Goal: Communication & Community: Participate in discussion

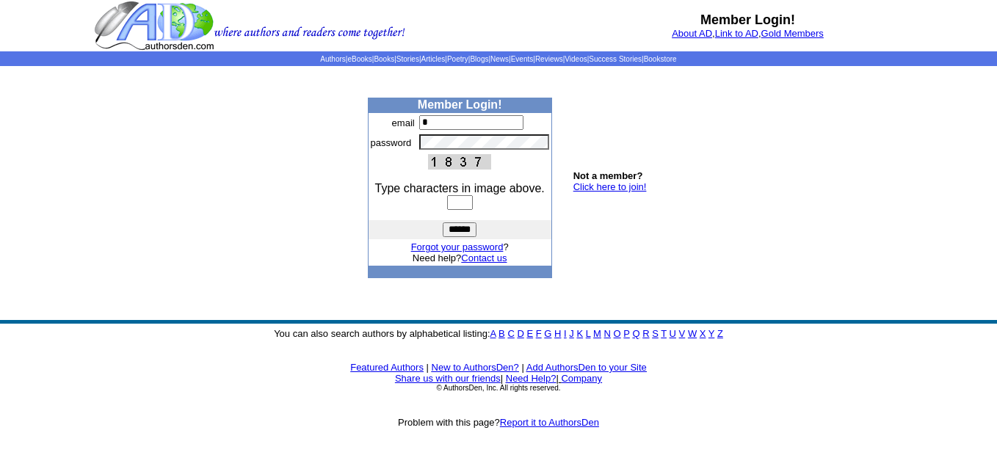
type input "**********"
click at [449, 197] on input "text" at bounding box center [460, 202] width 26 height 15
type input "****"
click at [459, 230] on input "******" at bounding box center [460, 229] width 34 height 15
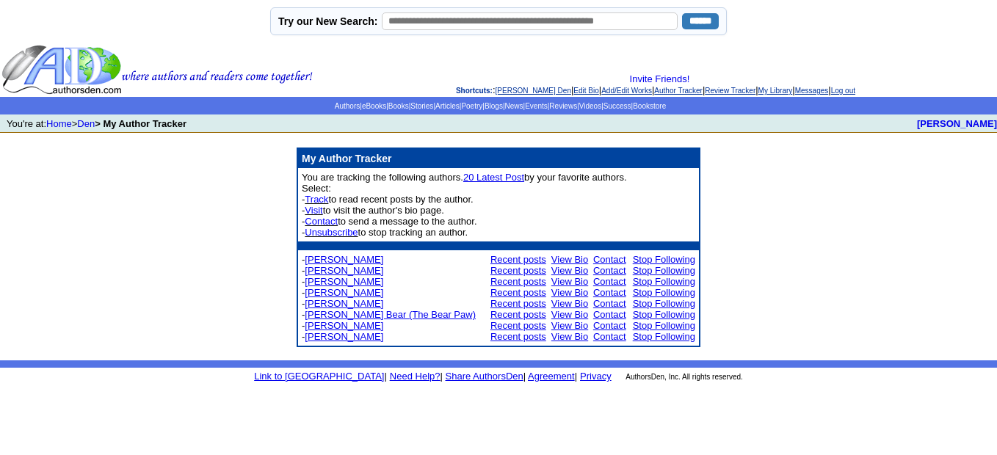
click at [511, 271] on link "Recent posts" at bounding box center [518, 270] width 56 height 11
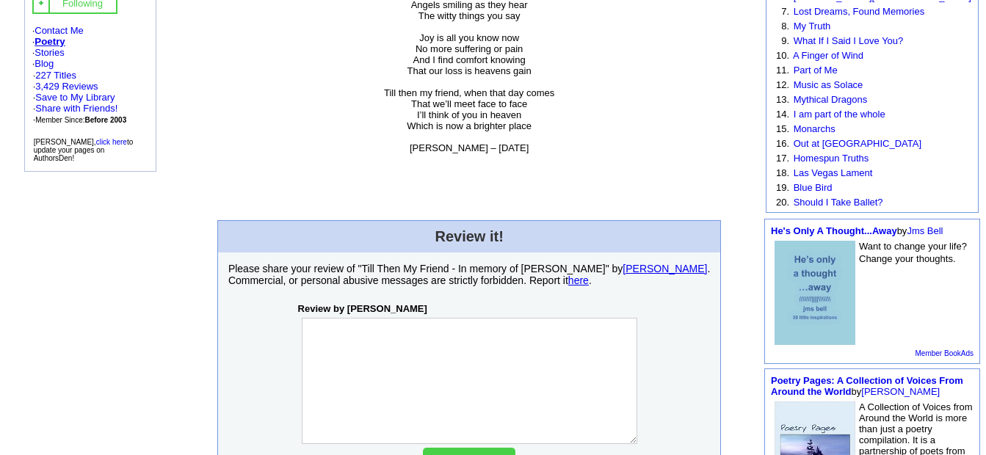
scroll to position [136, 0]
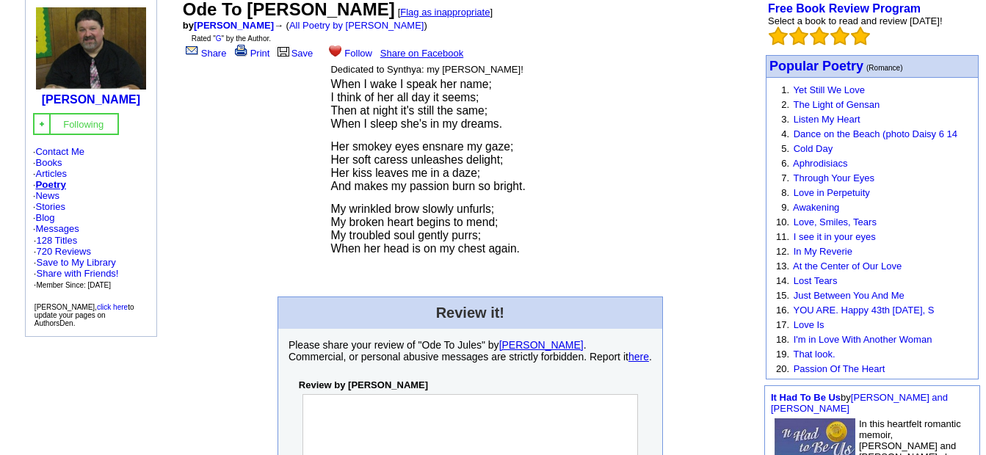
scroll to position [26, 0]
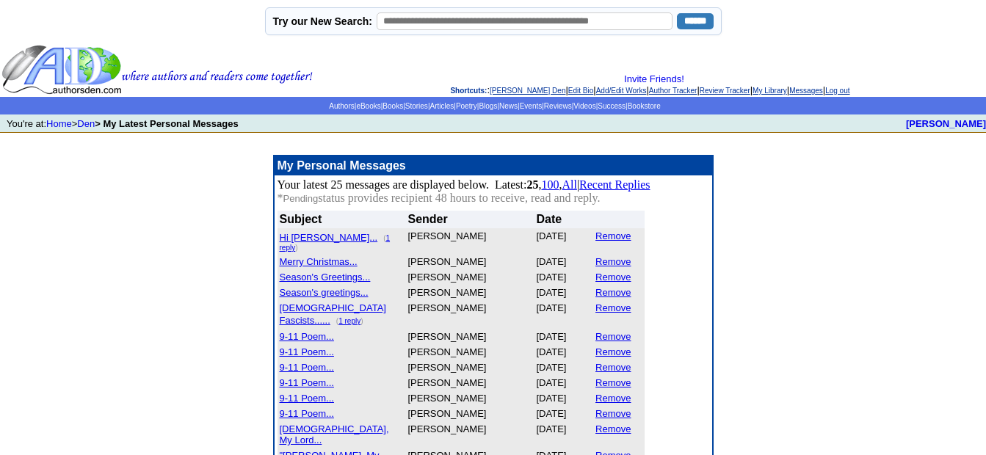
click at [841, 214] on td "My Personal Messages Your latest 25 messages are displayed below. Latest: 25 , …" at bounding box center [493, 333] width 986 height 357
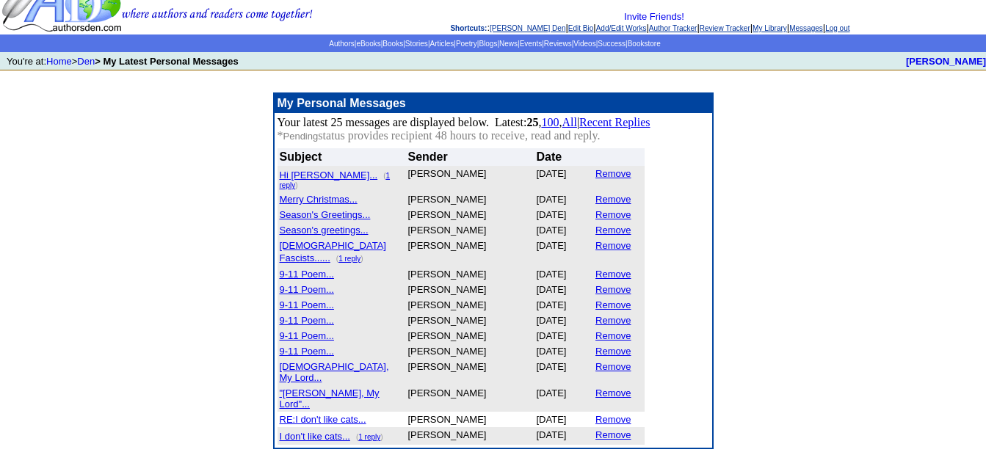
scroll to position [65, 0]
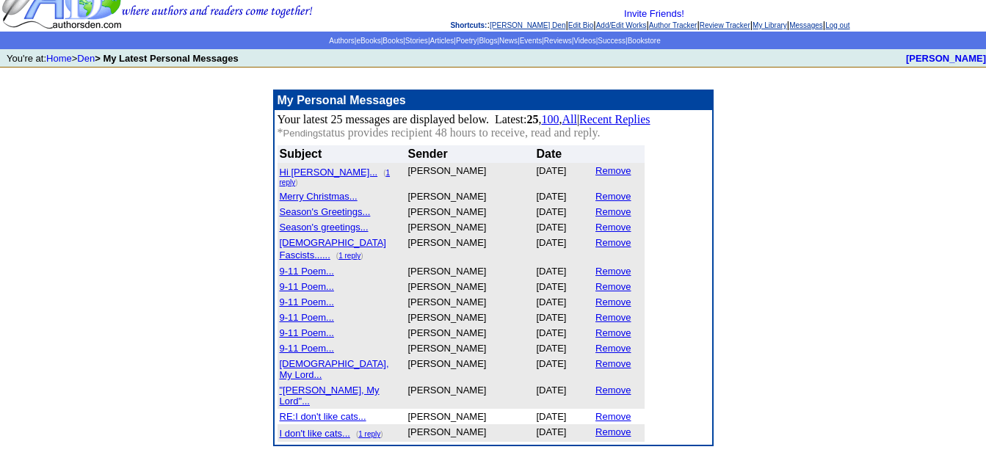
click at [326, 240] on font "Islamic Fascists......" at bounding box center [333, 248] width 106 height 23
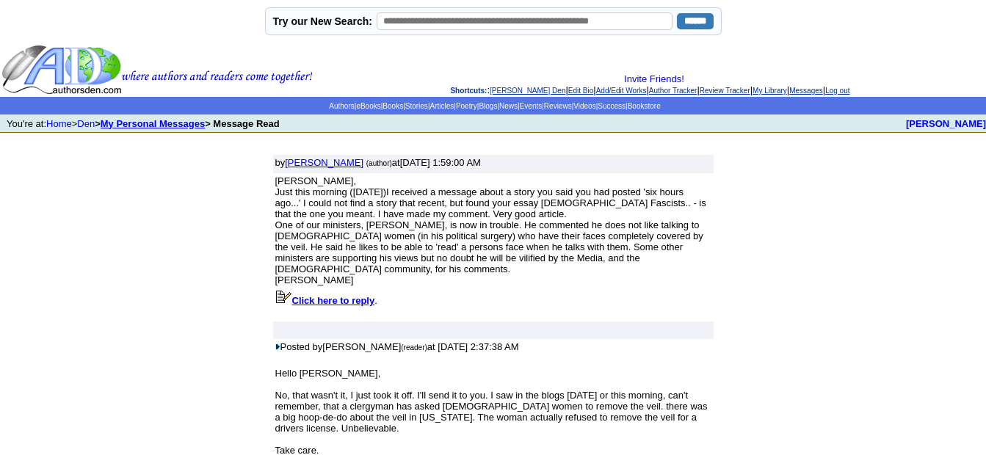
scroll to position [70, 0]
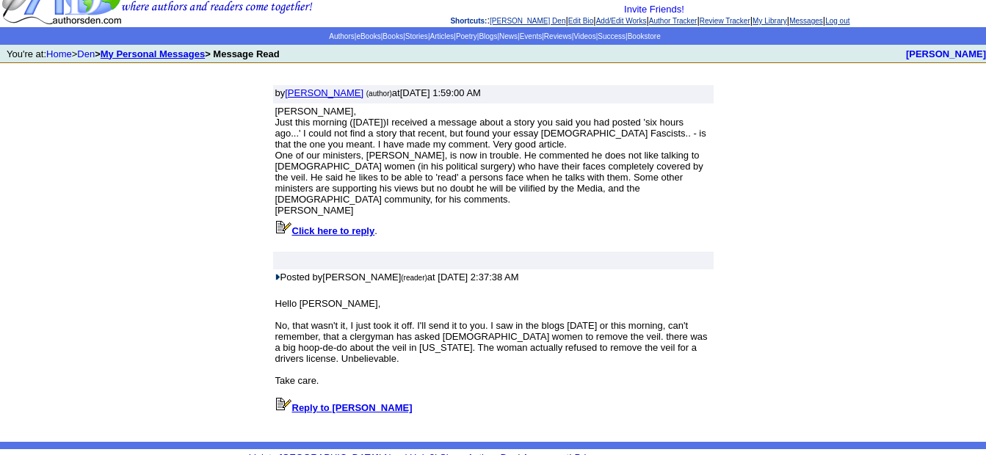
drag, startPoint x: 789, startPoint y: 294, endPoint x: 774, endPoint y: 269, distance: 29.0
click at [774, 269] on font "by [PERSON_NAME] (author) at [DATE] 1:59:00 AM [PERSON_NAME], Just this morning…" at bounding box center [493, 257] width 986 height 344
click at [749, 254] on font "by [PERSON_NAME] (author) at [DATE] 1:59:00 AM [PERSON_NAME], Just this morning…" at bounding box center [493, 257] width 986 height 344
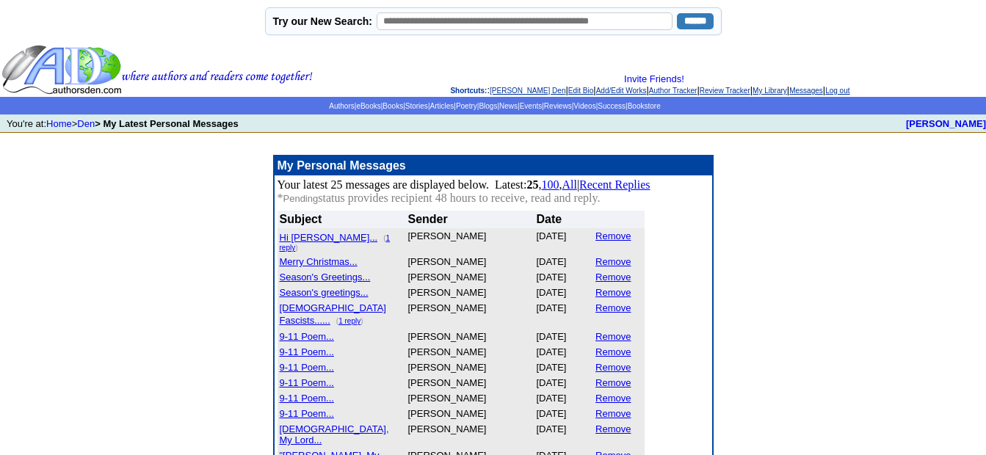
scroll to position [65, 0]
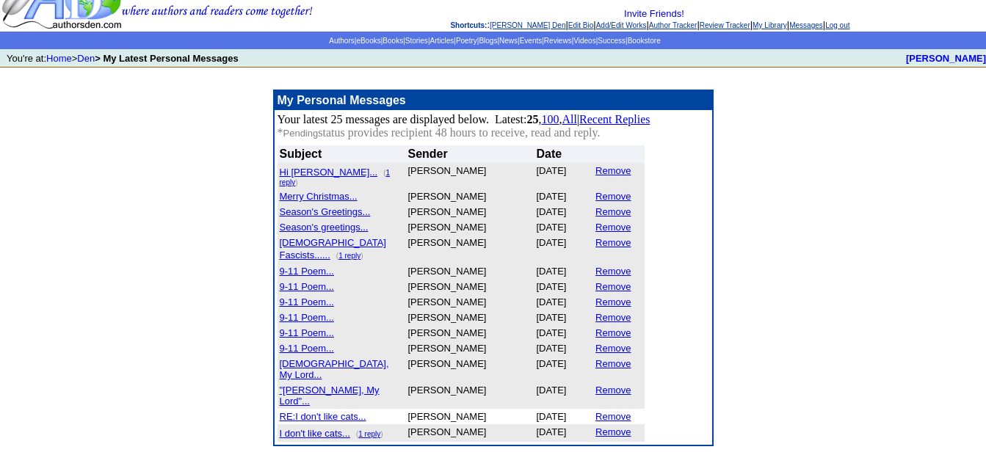
click at [320, 411] on font "RE:I don't like cats..." at bounding box center [323, 416] width 87 height 11
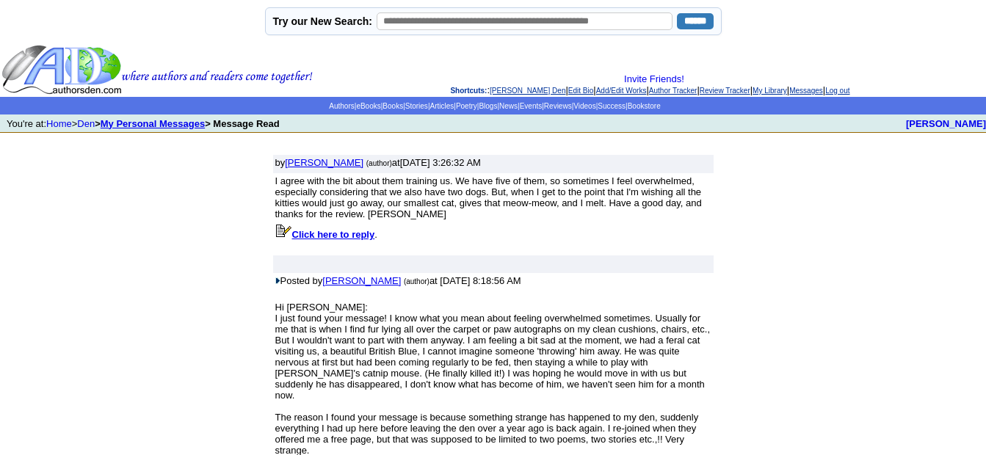
scroll to position [70, 0]
